Goal: Task Accomplishment & Management: Use online tool/utility

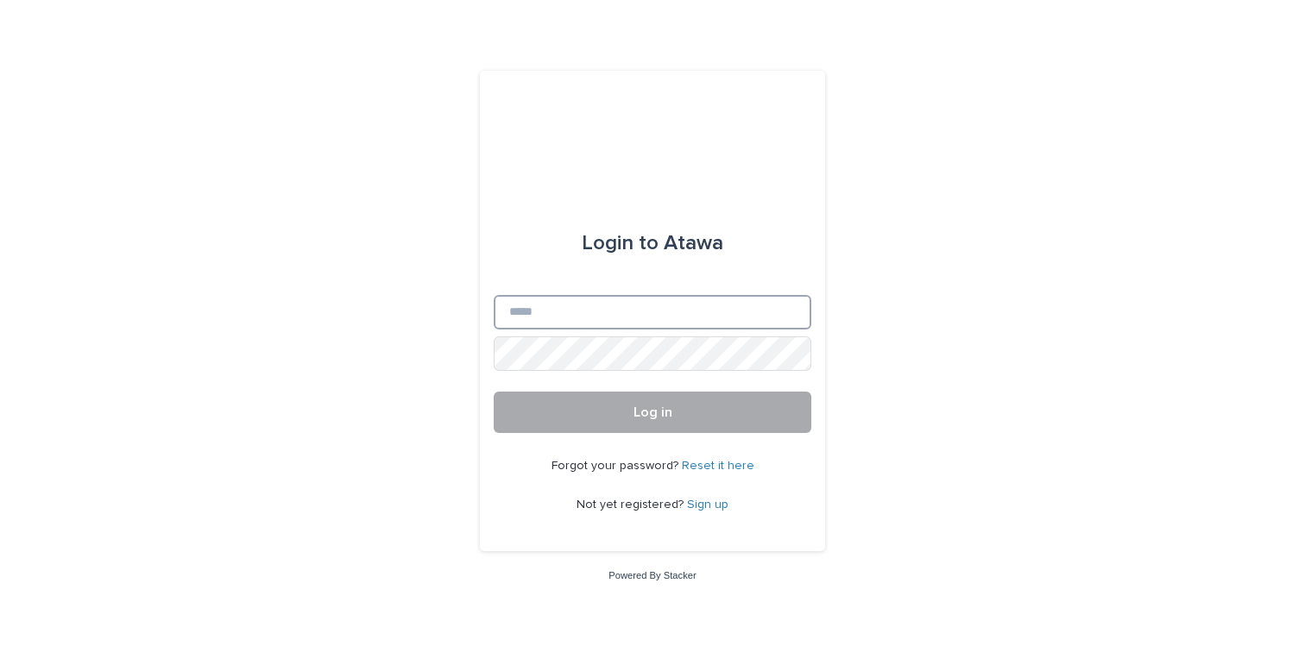
type input "**********"
click at [614, 409] on button "Log in" at bounding box center [653, 412] width 318 height 41
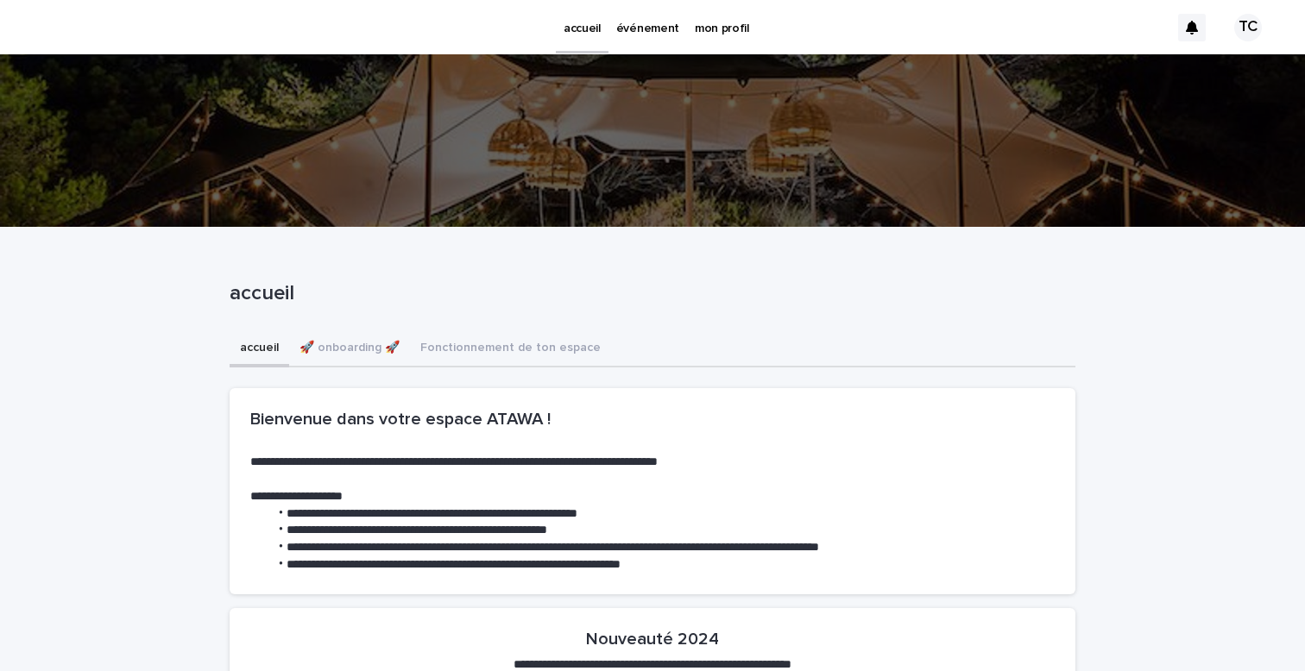
click at [638, 35] on p "événement" at bounding box center [647, 18] width 63 height 36
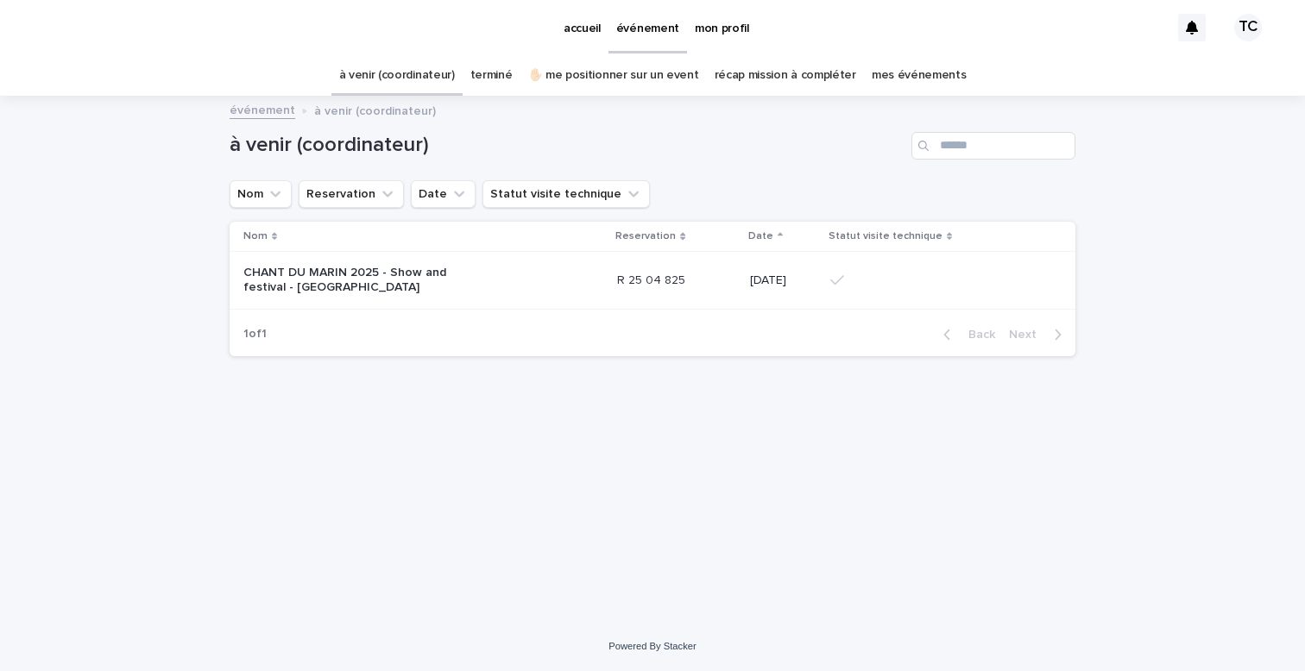
click at [402, 286] on p "CHANT DU MARIN 2025 - Show and festival - [GEOGRAPHIC_DATA]" at bounding box center [351, 280] width 216 height 29
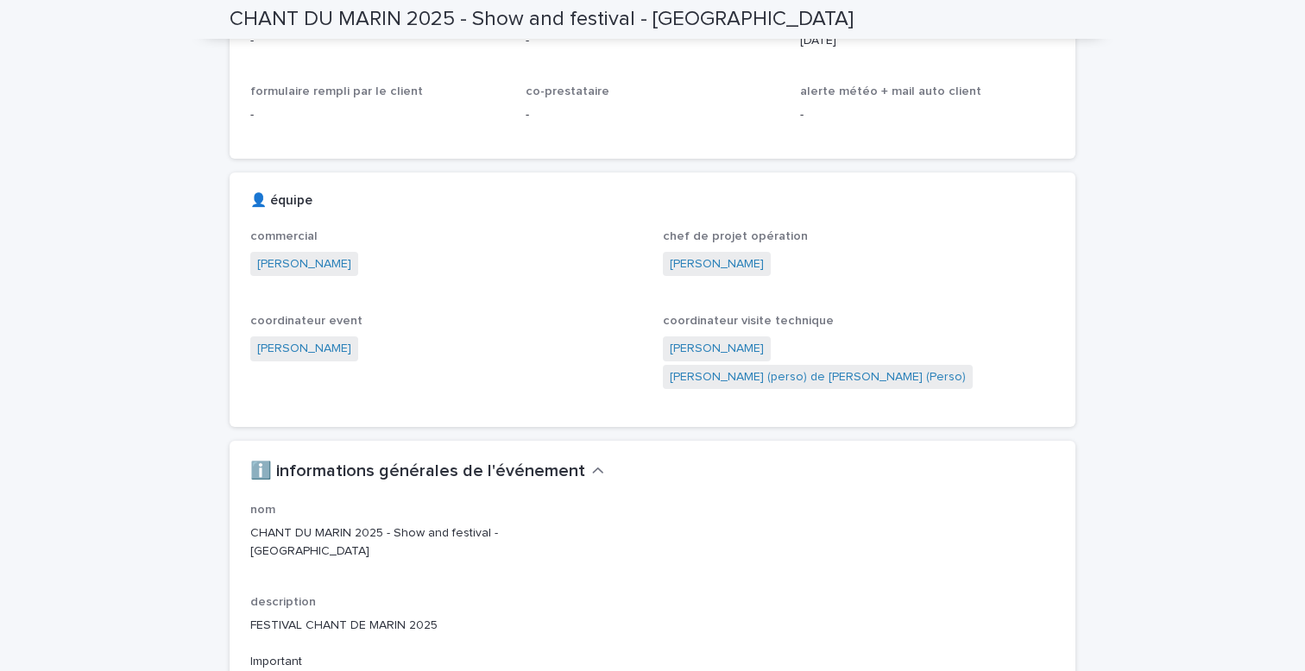
scroll to position [832, 0]
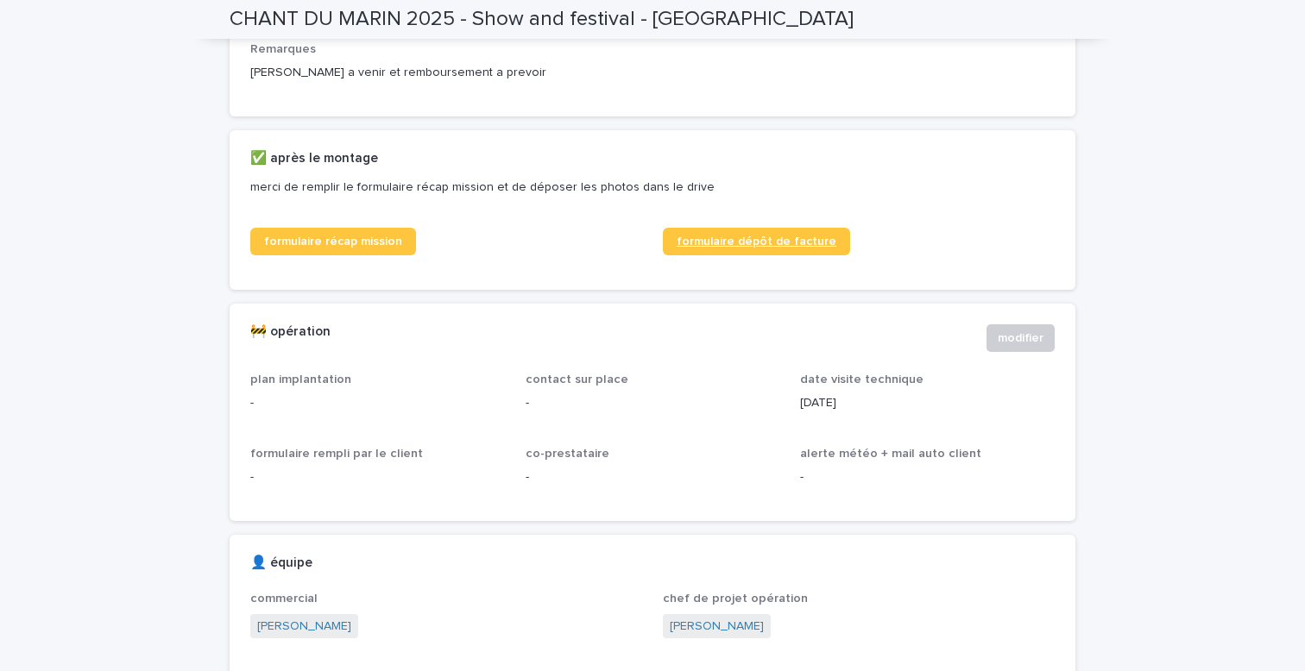
click at [727, 255] on link "formulaire dépôt de facture" at bounding box center [756, 242] width 187 height 28
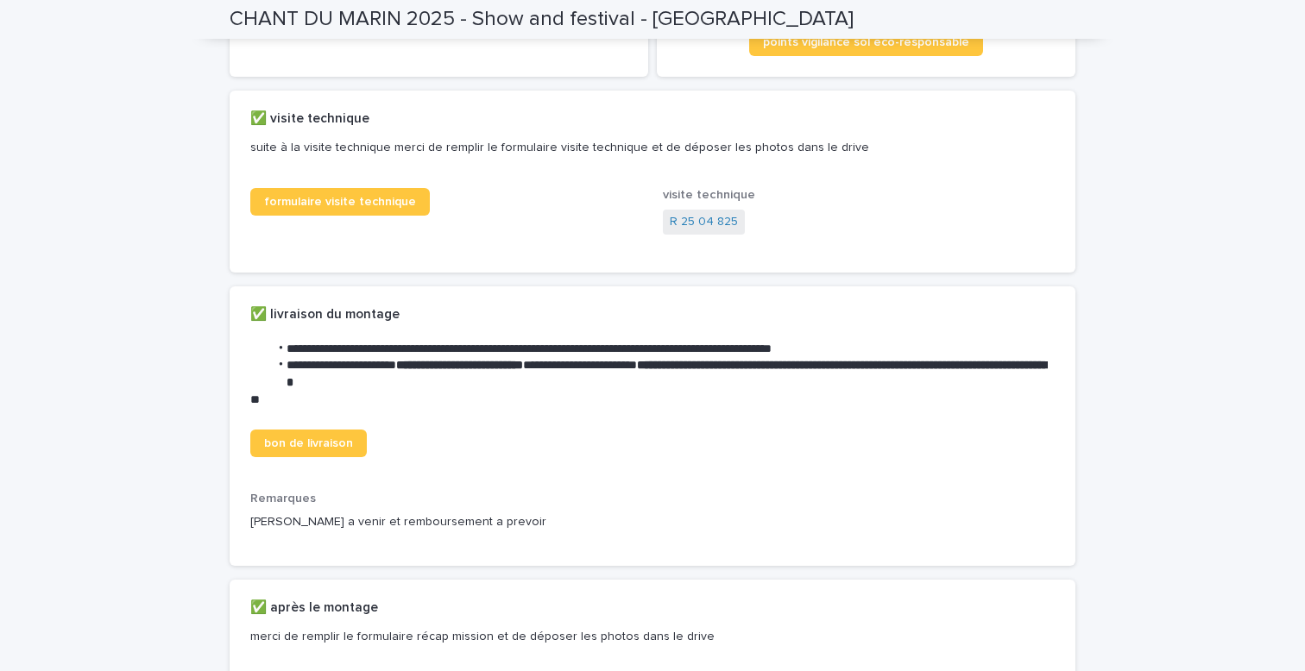
scroll to position [0, 0]
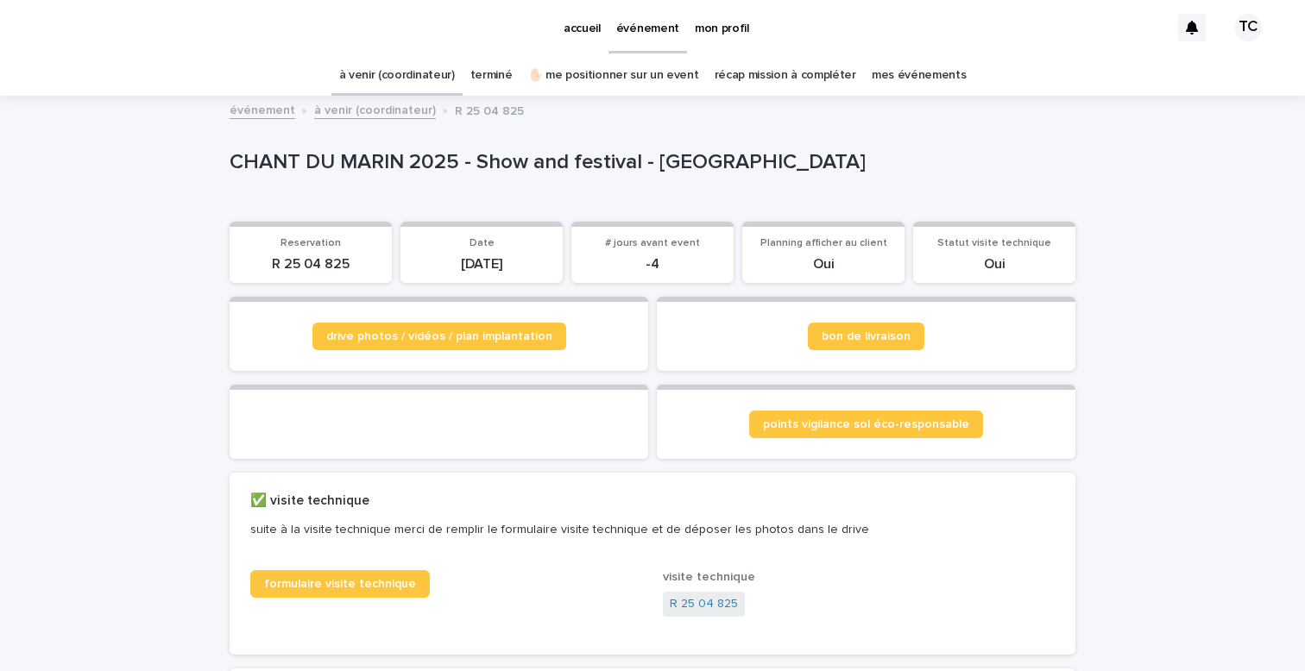
click at [897, 83] on link "mes événements" at bounding box center [918, 75] width 95 height 41
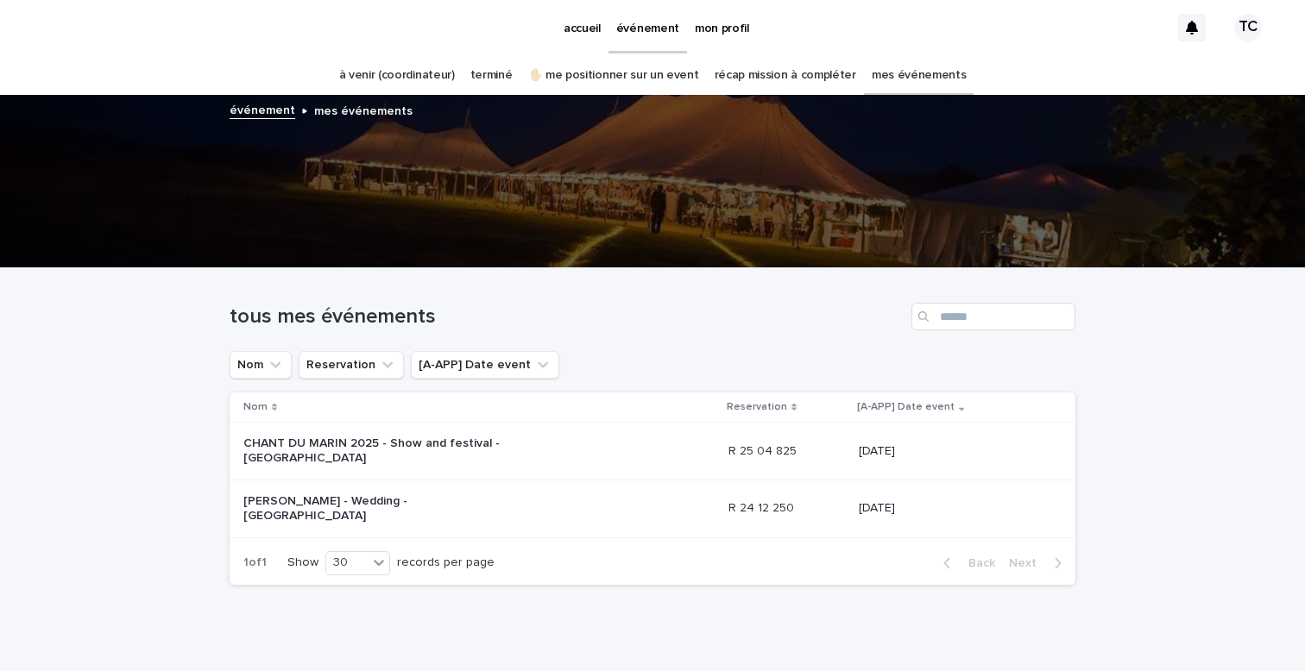
click at [521, 445] on p "CHANT DU MARIN 2025 - Show and festival - [GEOGRAPHIC_DATA]" at bounding box center [386, 451] width 287 height 29
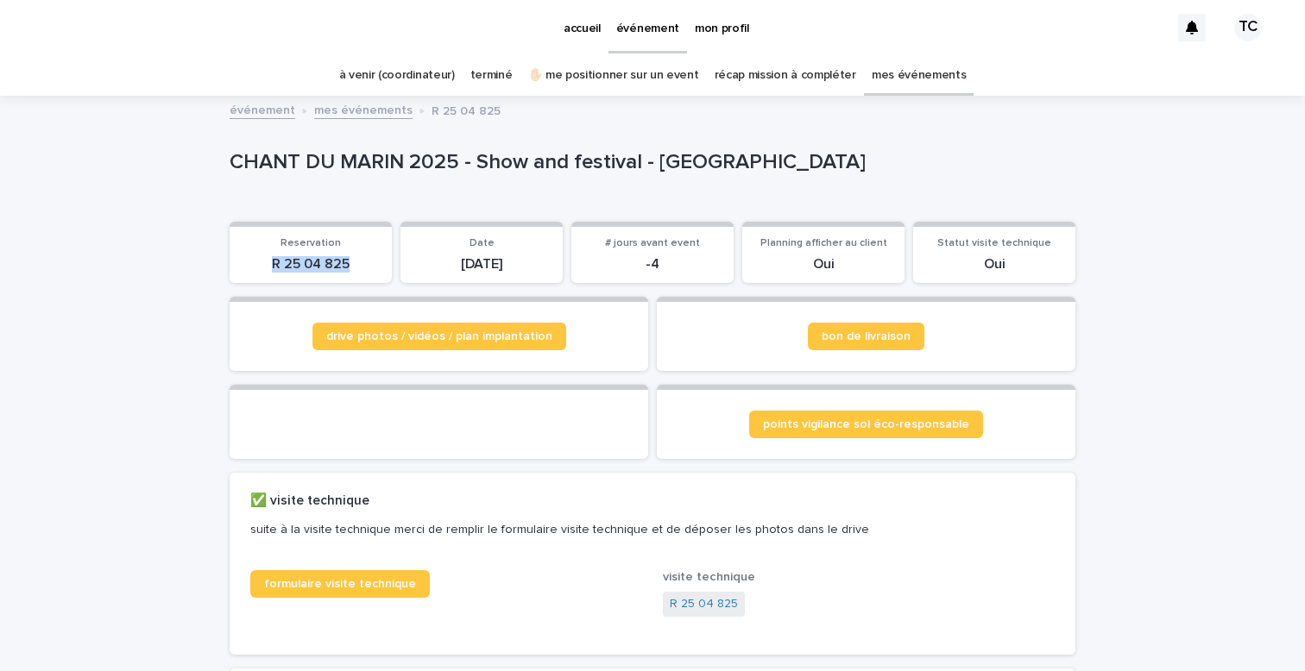
drag, startPoint x: 351, startPoint y: 262, endPoint x: 257, endPoint y: 261, distance: 94.1
click at [257, 261] on p "R 25 04 825" at bounding box center [311, 264] width 142 height 16
copy p "R 25 04 825"
